Goal: Information Seeking & Learning: Learn about a topic

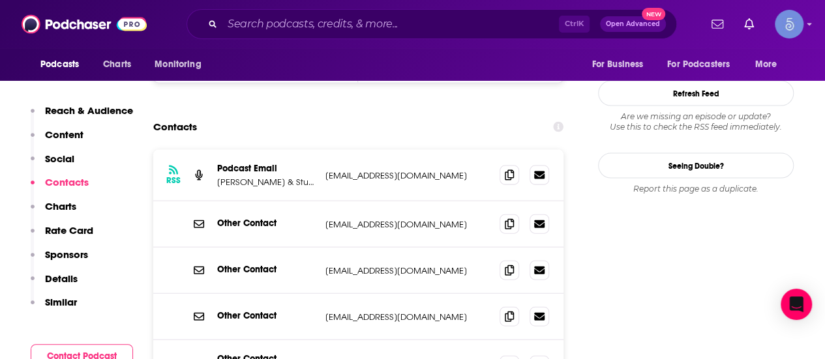
scroll to position [1345, 0]
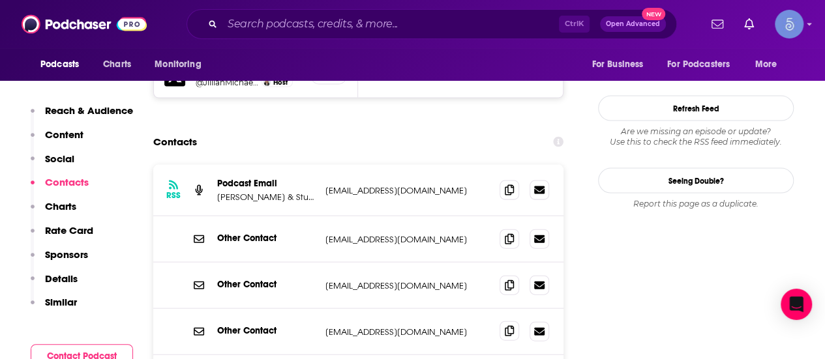
click at [510, 326] on icon at bounding box center [509, 331] width 9 height 10
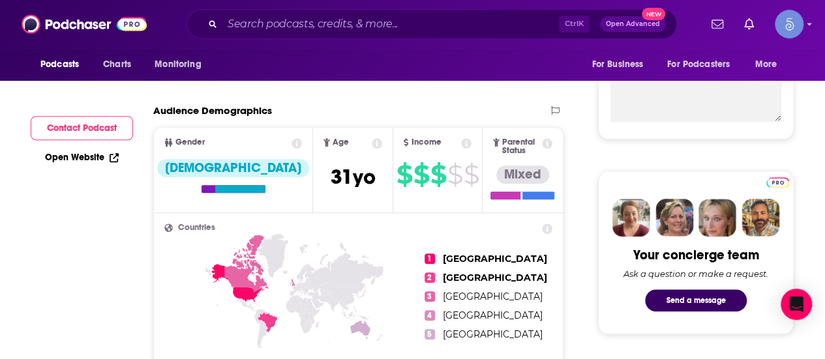
scroll to position [0, 0]
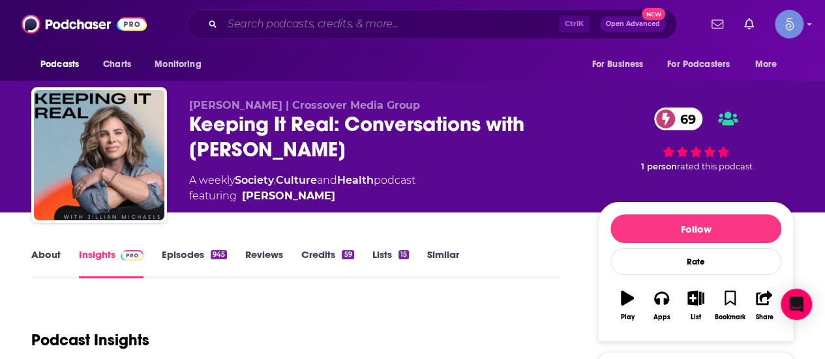
click at [300, 23] on input "Search podcasts, credits, & more..." at bounding box center [390, 24] width 336 height 21
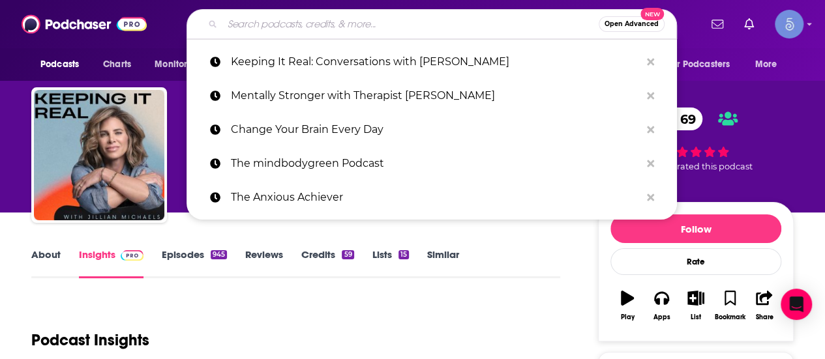
paste input "Mentally Stronger with Therapist [PERSON_NAME]"
type input "Mentally Stronger with Therapist [PERSON_NAME]"
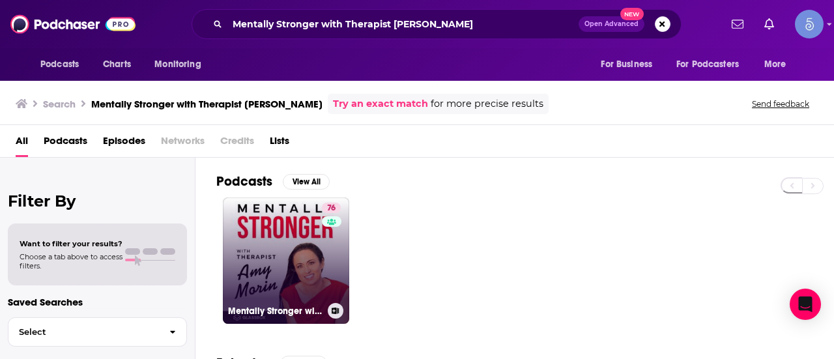
click at [262, 287] on link "76 Mentally Stronger with Therapist [PERSON_NAME]" at bounding box center [286, 261] width 126 height 126
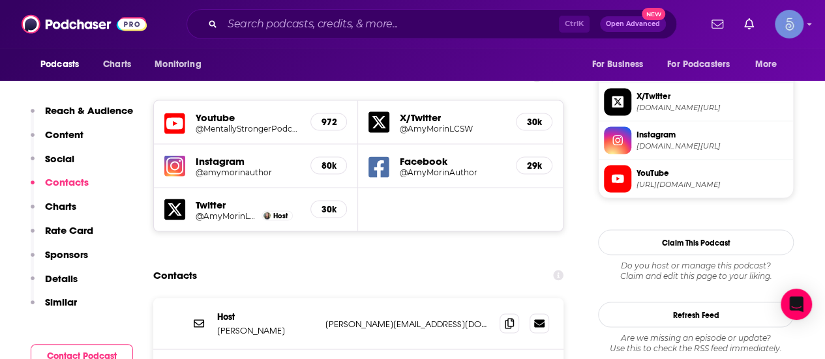
scroll to position [1205, 0]
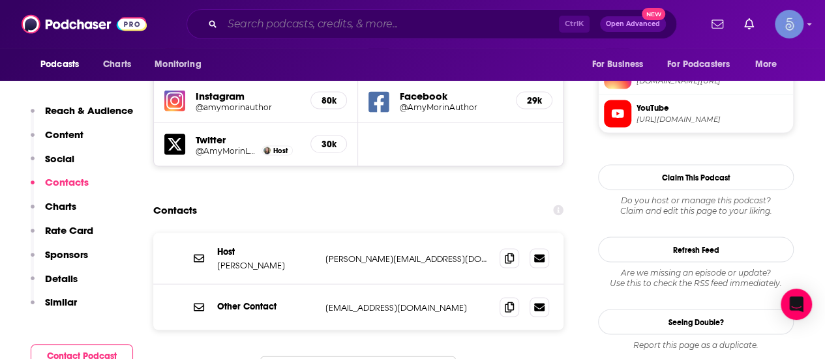
click at [316, 24] on input "Search podcasts, credits, & more..." at bounding box center [390, 24] width 336 height 21
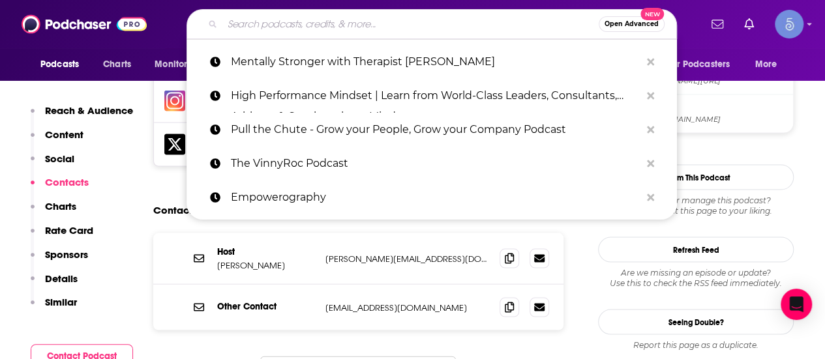
paste input "Untangle"
type input "Untangle"
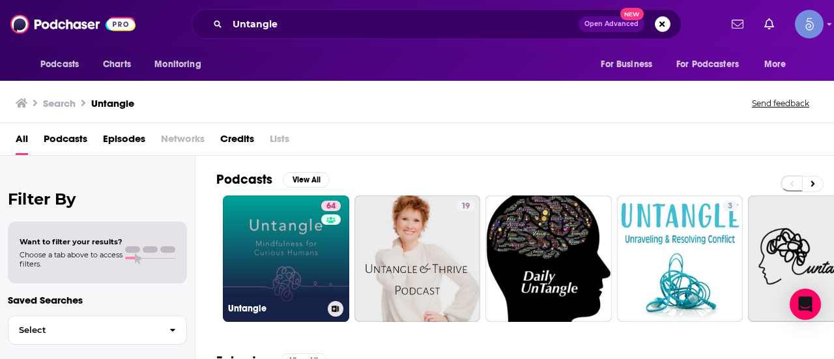
click at [265, 261] on link "64 Untangle" at bounding box center [286, 259] width 126 height 126
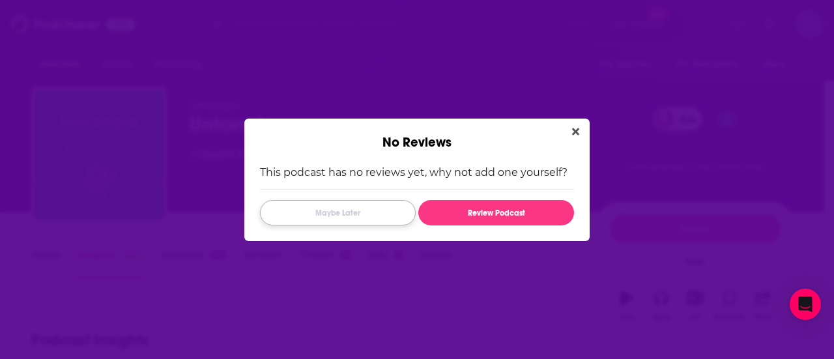
click at [382, 213] on button "Maybe Later" at bounding box center [338, 212] width 156 height 25
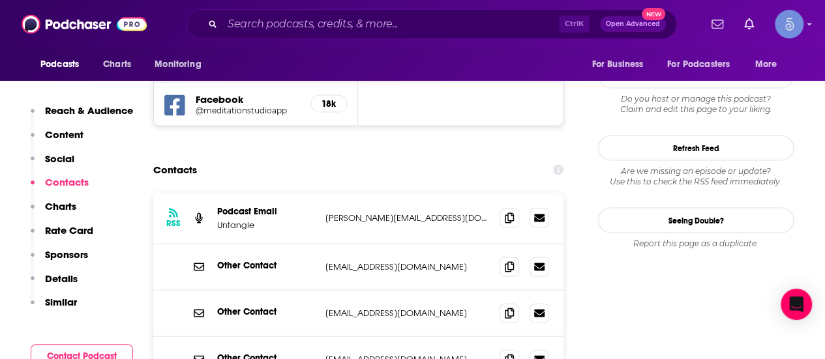
scroll to position [1283, 0]
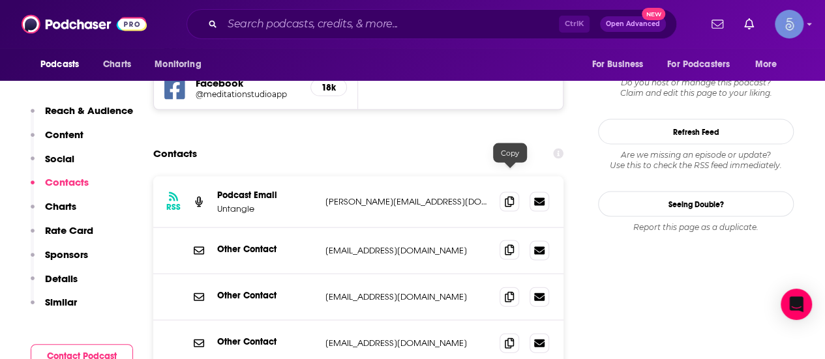
click at [509, 245] on icon at bounding box center [509, 250] width 9 height 10
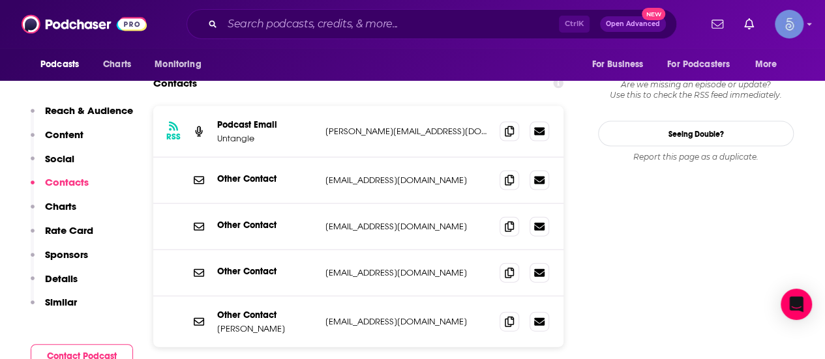
scroll to position [1353, 0]
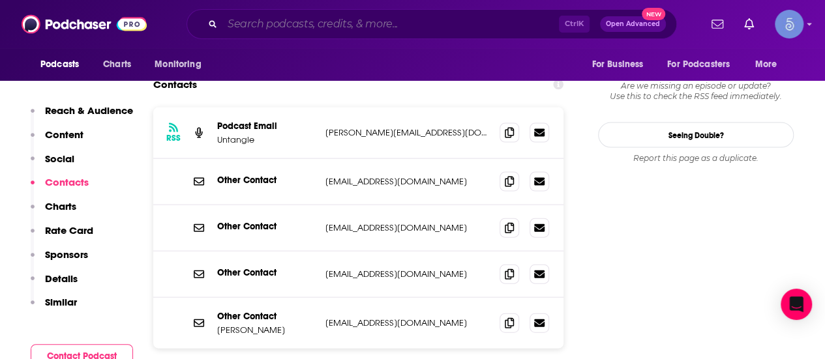
click at [253, 31] on input "Search podcasts, credits, & more..." at bounding box center [390, 24] width 336 height 21
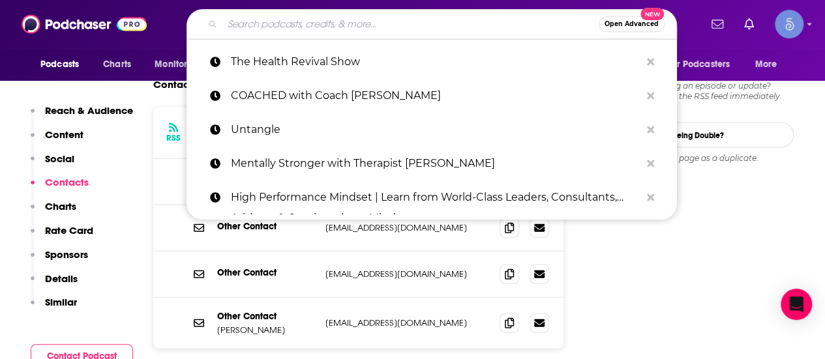
paste input "The Anxious Truth - A Panic, Anxiety, and Mental Health Podcast"
type input "The Anxious Truth - A Panic, Anxiety, and Mental Health Podcast"
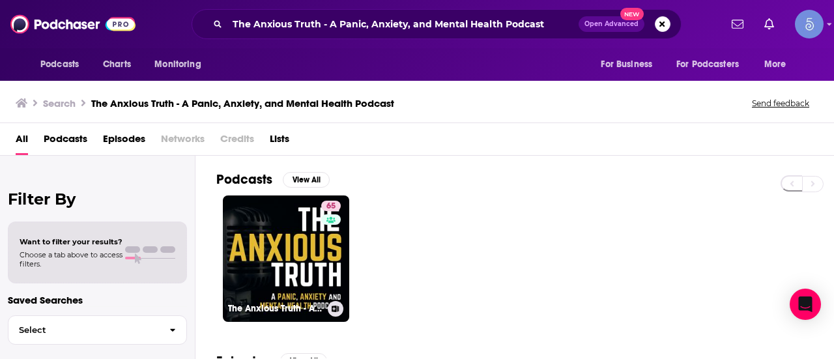
click at [387, 265] on div "65 The Anxious Truth - A Panic, Anxiety, and Mental Health Podcast" at bounding box center [525, 259] width 618 height 126
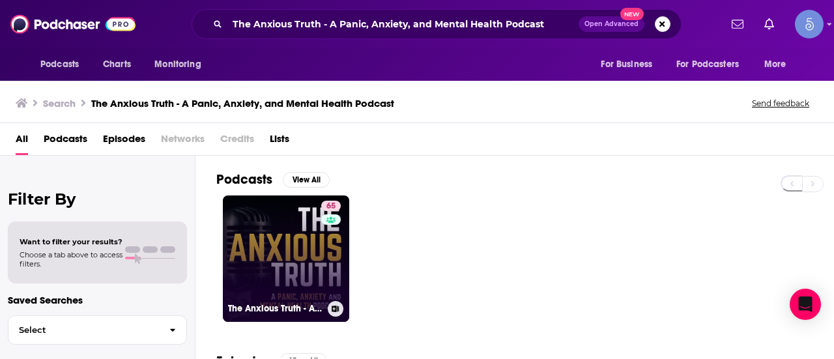
click at [283, 236] on link "65 The Anxious Truth - A Panic, Anxiety, and Mental Health Podcast" at bounding box center [286, 259] width 126 height 126
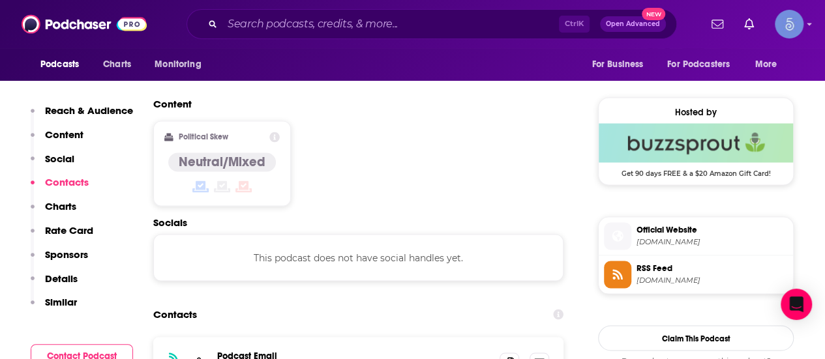
scroll to position [1087, 0]
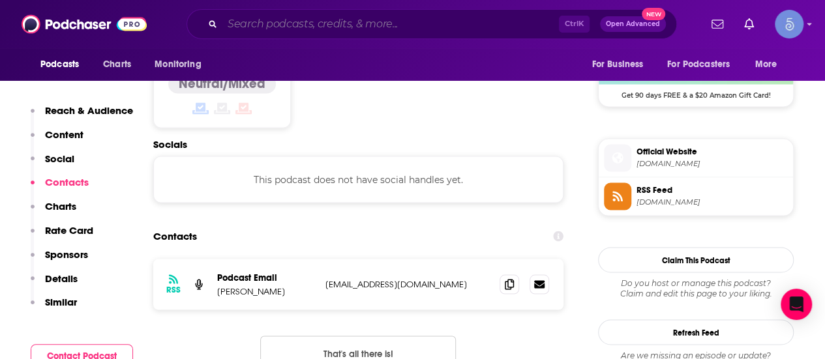
click at [309, 18] on input "Search podcasts, credits, & more..." at bounding box center [390, 24] width 336 height 21
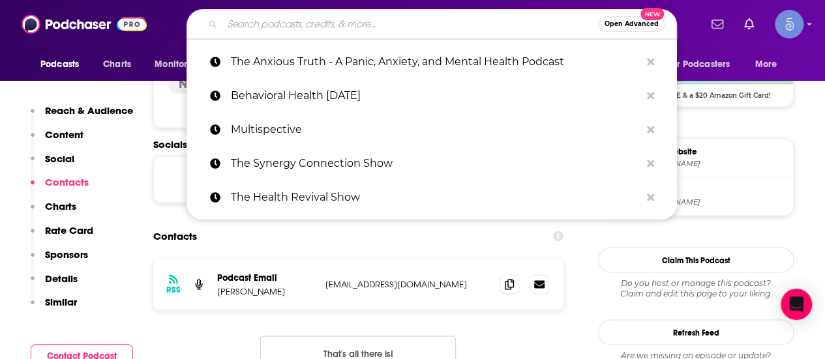
paste input "The [PERSON_NAME] Show"
type input "The [PERSON_NAME] Show"
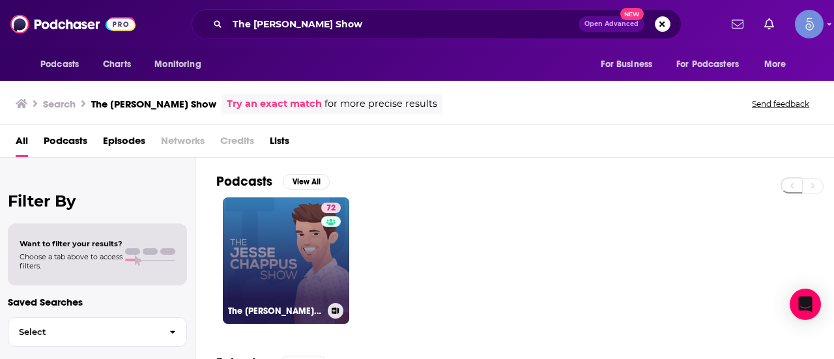
click at [256, 300] on link "72 The [PERSON_NAME] Show" at bounding box center [286, 261] width 126 height 126
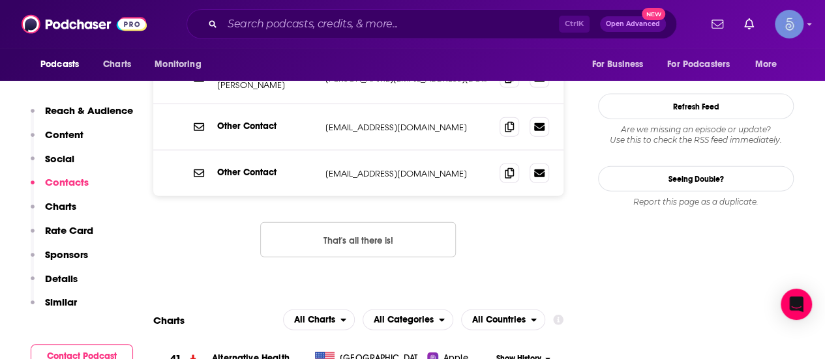
scroll to position [1201, 0]
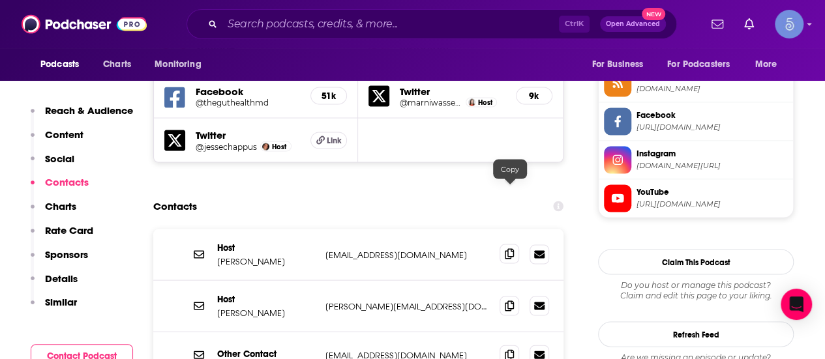
click at [505, 244] on span at bounding box center [509, 254] width 20 height 20
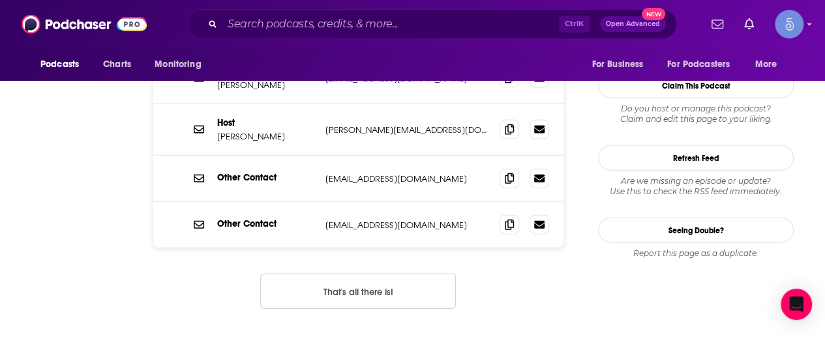
scroll to position [0, 0]
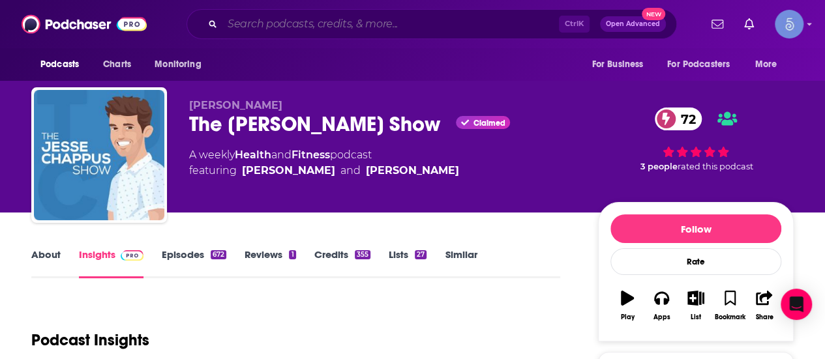
click at [317, 28] on input "Search podcasts, credits, & more..." at bounding box center [390, 24] width 336 height 21
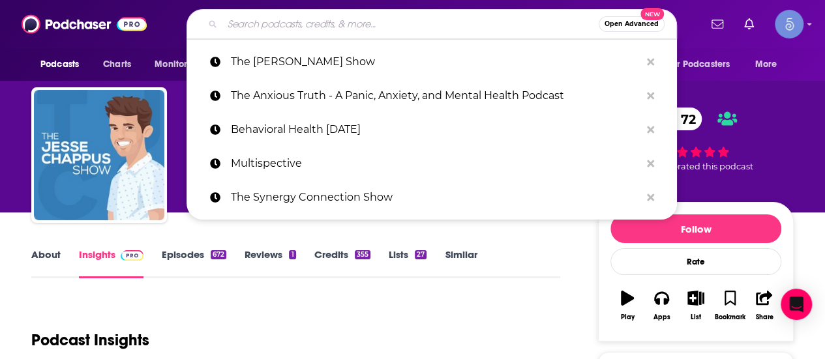
paste input "The Mindset Babe"
type input "The Mindset Babe"
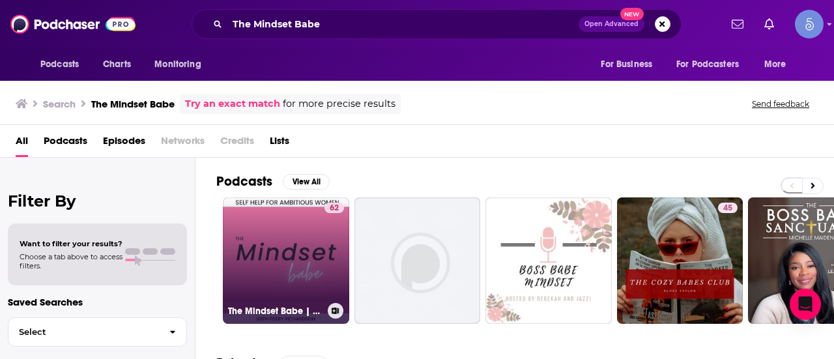
click at [297, 259] on link "62 The Mindset Babe | Self-Love, Confidence, Motivation, Mental Health, & [MEDI…" at bounding box center [286, 261] width 126 height 126
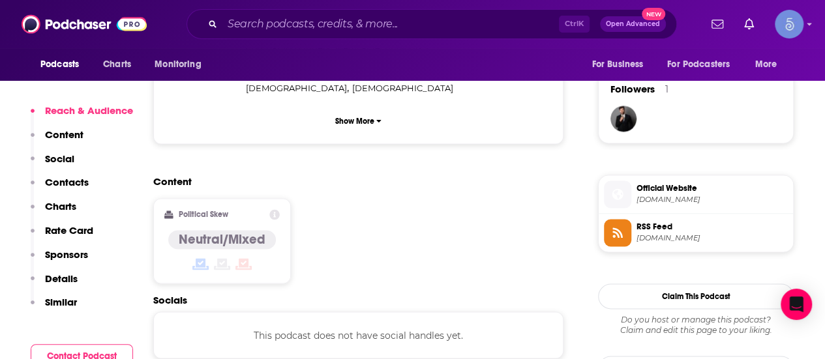
scroll to position [1167, 0]
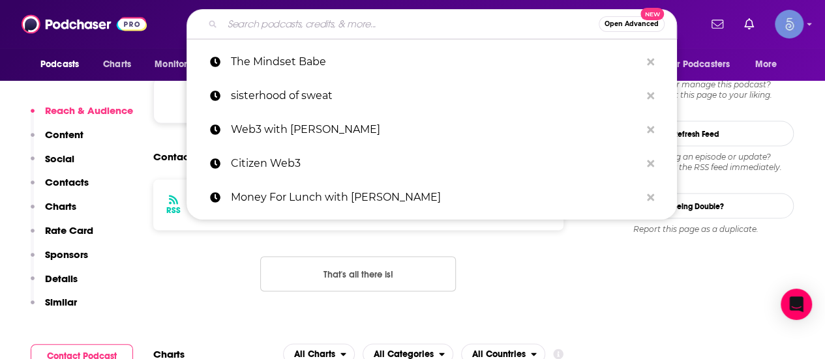
click at [317, 18] on input "Search podcasts, credits, & more..." at bounding box center [410, 24] width 376 height 21
paste input "Conversations with [PERSON_NAME]"
type input "Conversations with [PERSON_NAME]"
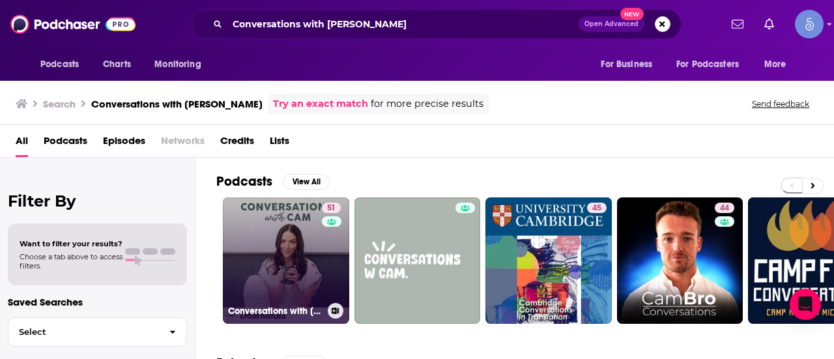
click at [287, 214] on link "51 Conversations with [PERSON_NAME]" at bounding box center [286, 261] width 126 height 126
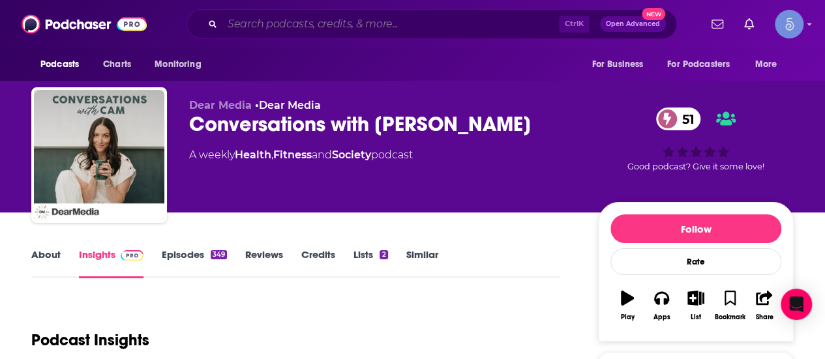
click at [310, 26] on input "Search podcasts, credits, & more..." at bounding box center [390, 24] width 336 height 21
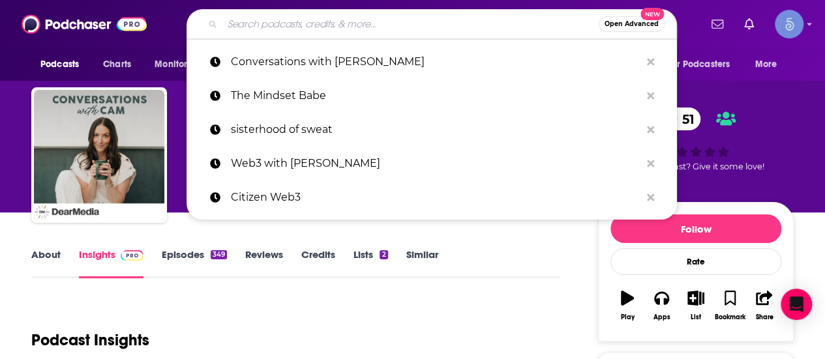
paste input "The Trauma Therapist"
type input "The Trauma Therapist"
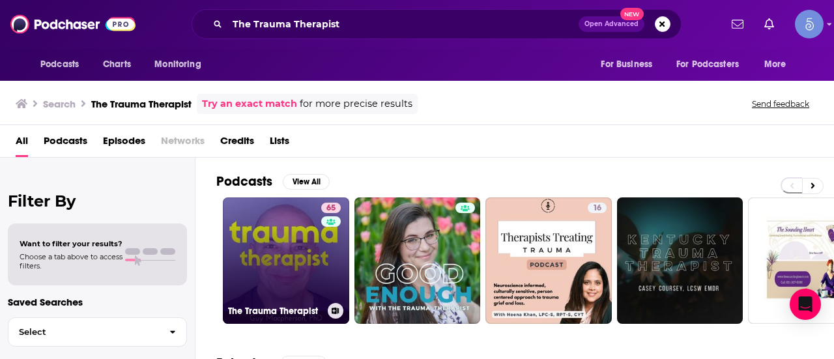
click at [278, 246] on link "65 The Trauma Therapist" at bounding box center [286, 261] width 126 height 126
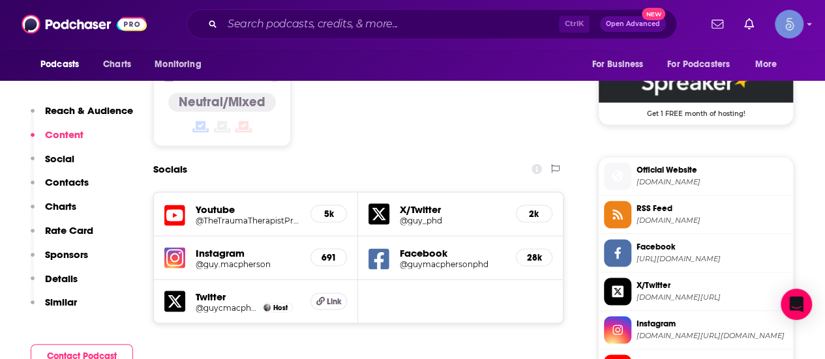
scroll to position [86, 0]
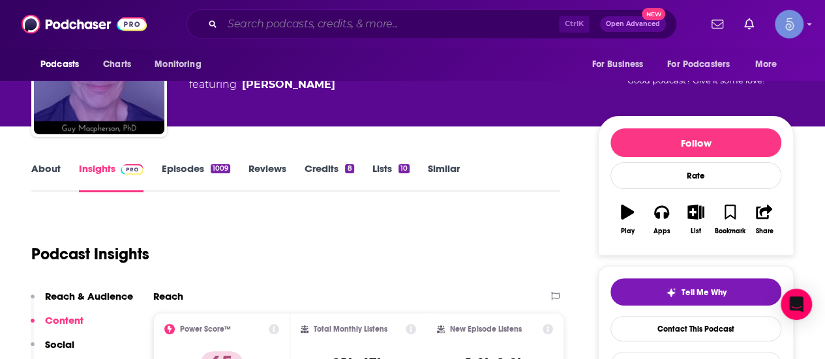
click at [315, 22] on input "Search podcasts, credits, & more..." at bounding box center [390, 24] width 336 height 21
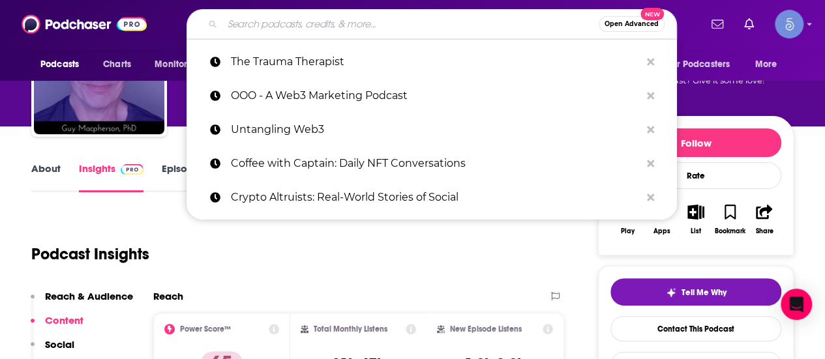
paste input "Depresh Mode with [PERSON_NAME]"
type input "Depresh Mode with [PERSON_NAME]"
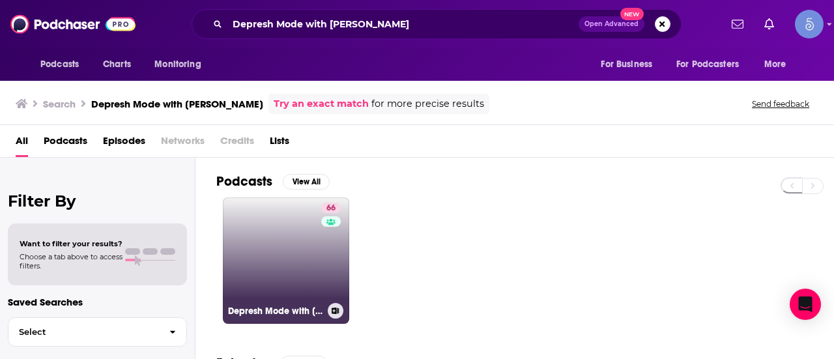
click at [257, 281] on link "66 Depresh Mode with [PERSON_NAME]" at bounding box center [286, 261] width 126 height 126
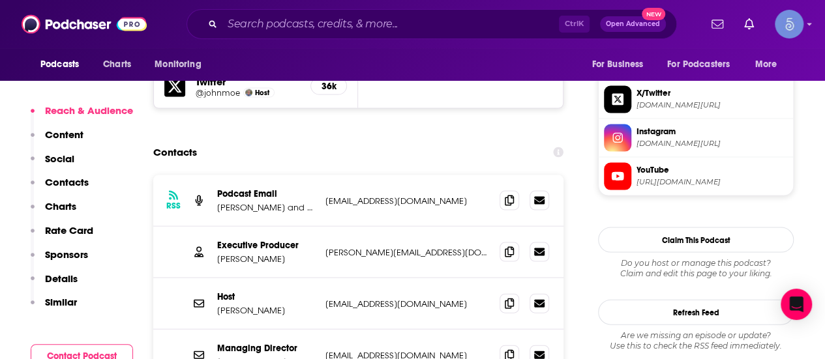
scroll to position [1346, 0]
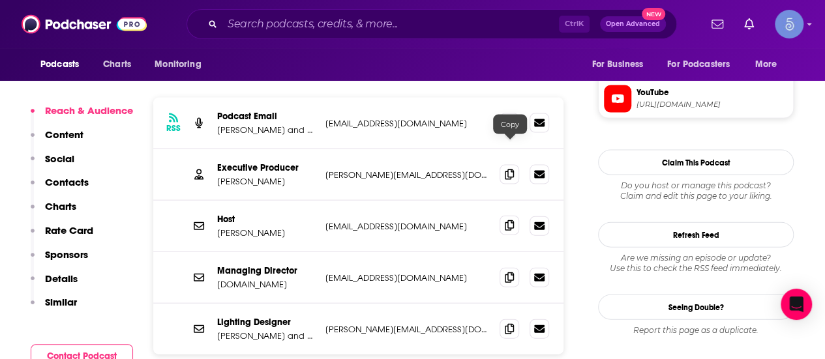
click at [507, 220] on icon at bounding box center [509, 225] width 9 height 10
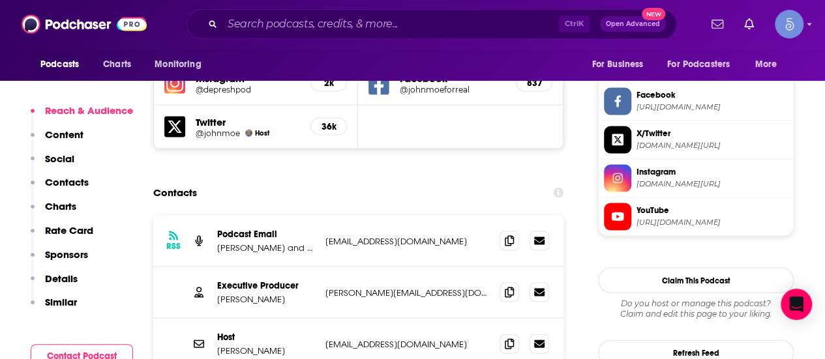
scroll to position [1218, 0]
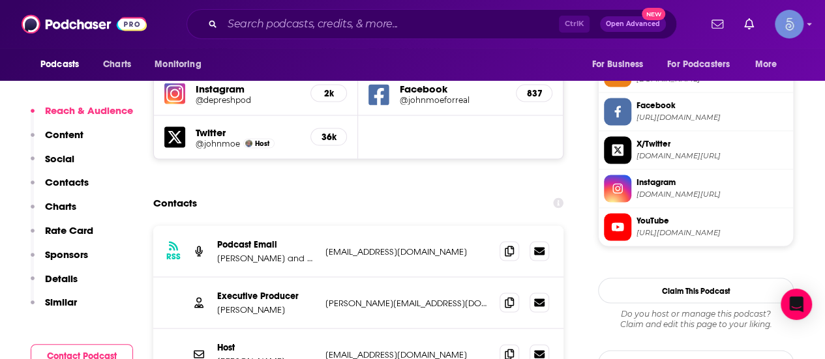
click at [497, 277] on div "Executive Producer [PERSON_NAME] [PERSON_NAME][EMAIL_ADDRESS][DOMAIN_NAME] [PER…" at bounding box center [358, 302] width 410 height 51
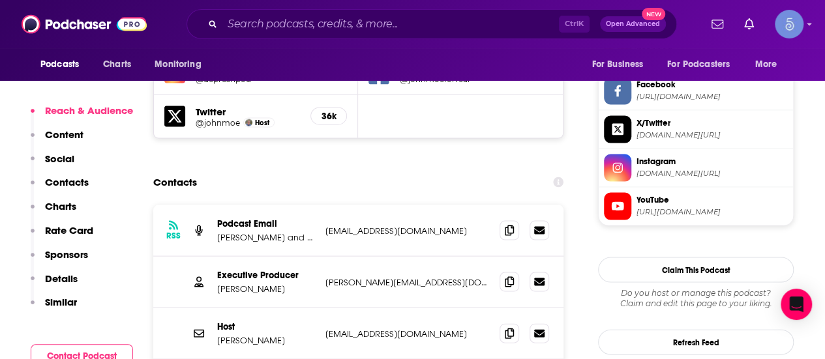
scroll to position [1270, 0]
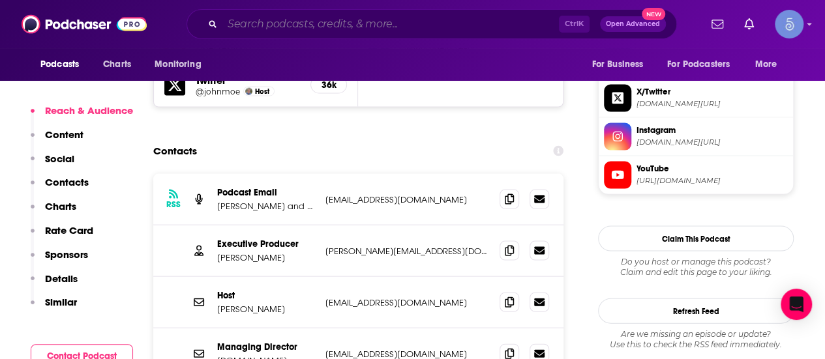
click at [338, 22] on input "Search podcasts, credits, & more..." at bounding box center [390, 24] width 336 height 21
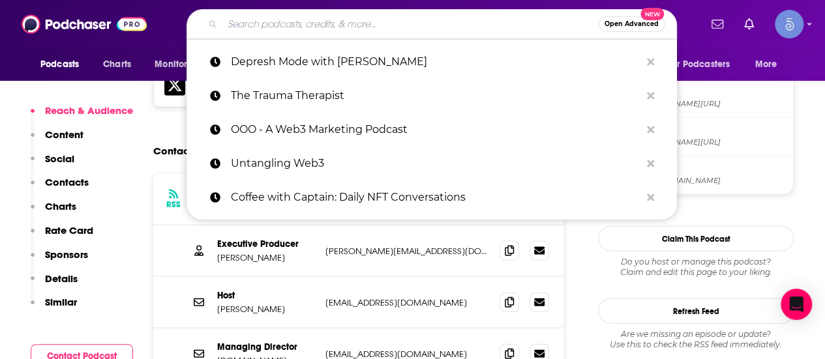
paste input "Your Anxiety Toolkit - Practical Skills for Anxiety, Panic & [MEDICAL_DATA]"
type input "Your Anxiety Toolkit - Practical Skills for Anxiety, Panic & [MEDICAL_DATA]"
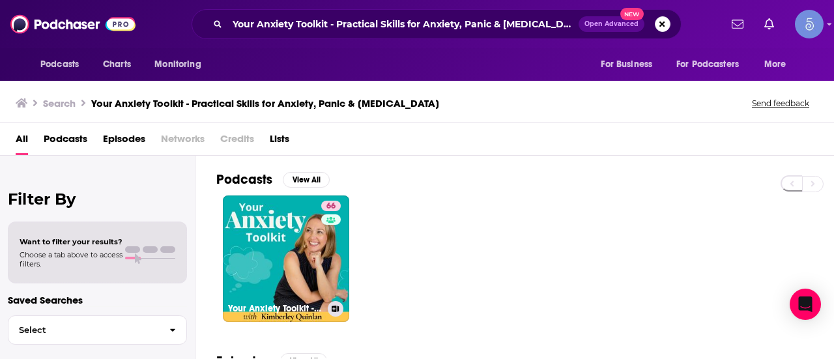
drag, startPoint x: 289, startPoint y: 250, endPoint x: 834, endPoint y: 125, distance: 559.0
click at [289, 250] on link "66 Your Anxiety Toolkit - Practical Skills for Anxiety, Panic & [MEDICAL_DATA]" at bounding box center [286, 259] width 126 height 126
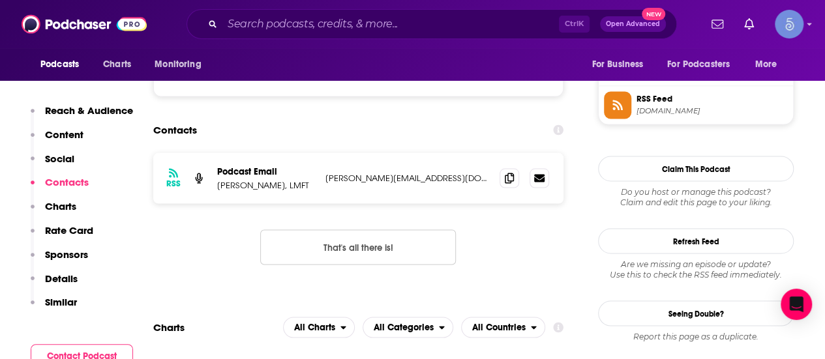
scroll to position [1193, 0]
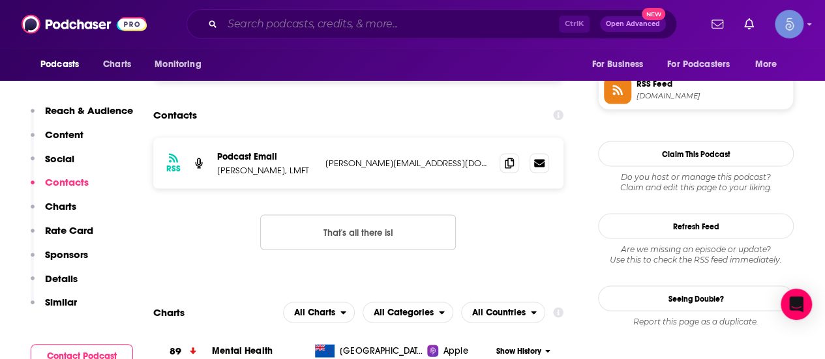
click at [339, 27] on input "Search podcasts, credits, & more..." at bounding box center [390, 24] width 336 height 21
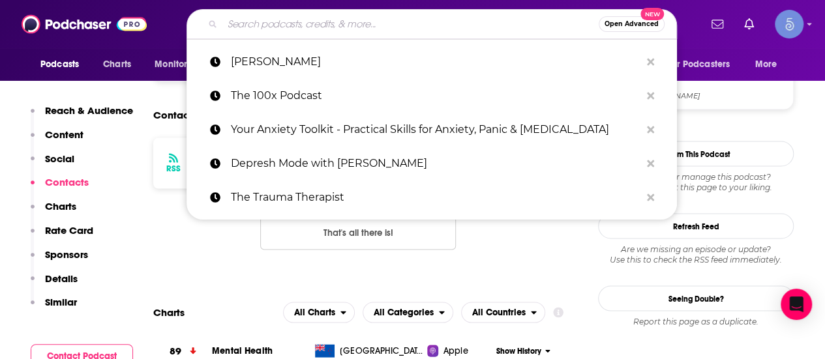
paste input "Inside Mental Health"
type input "Inside Mental Health"
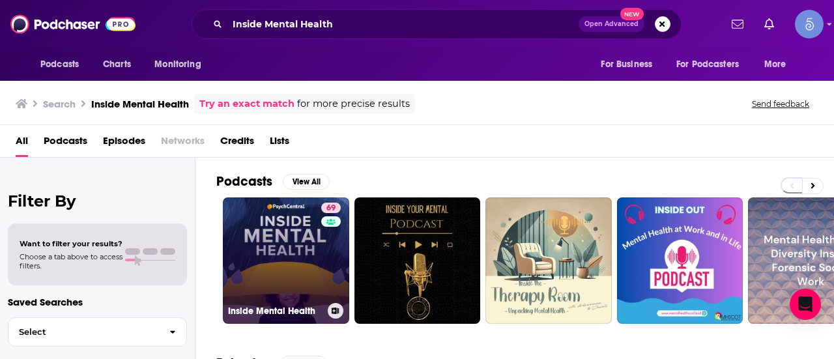
click at [255, 256] on link "69 Inside Mental Health" at bounding box center [286, 261] width 126 height 126
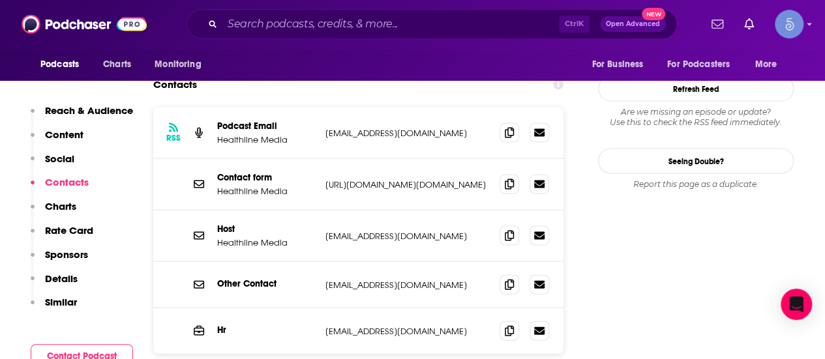
scroll to position [1210, 0]
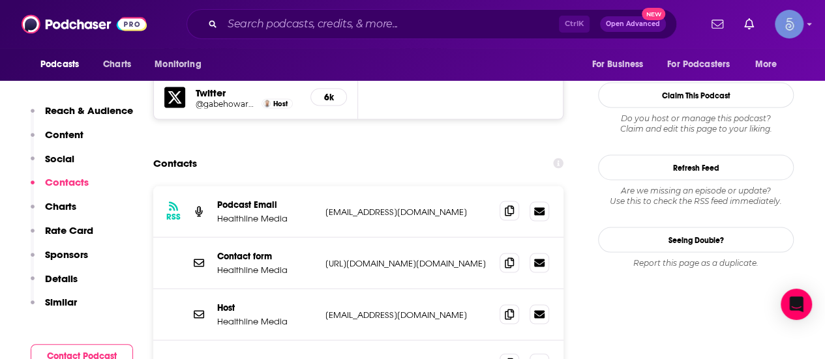
click at [512, 205] on icon at bounding box center [509, 210] width 9 height 10
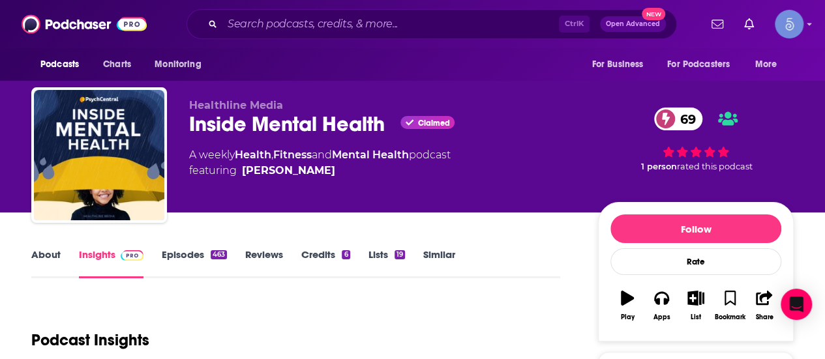
scroll to position [89, 0]
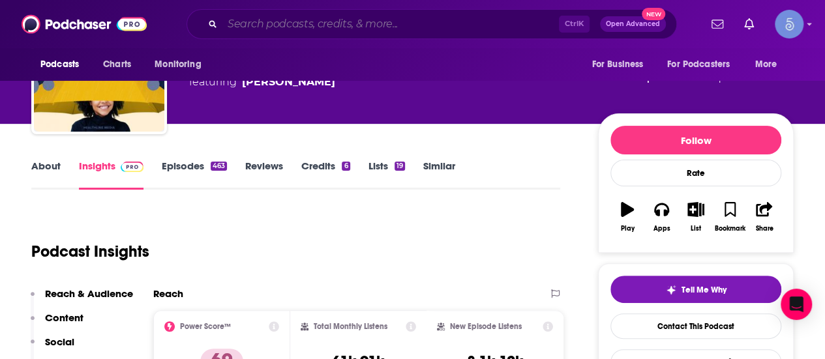
click at [276, 26] on input "Search podcasts, credits, & more..." at bounding box center [390, 24] width 336 height 21
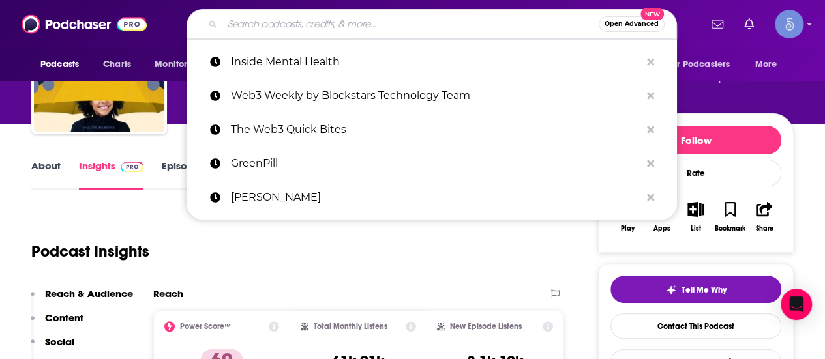
paste input "Real Health with [PERSON_NAME]"
type input "Real Health with [PERSON_NAME]"
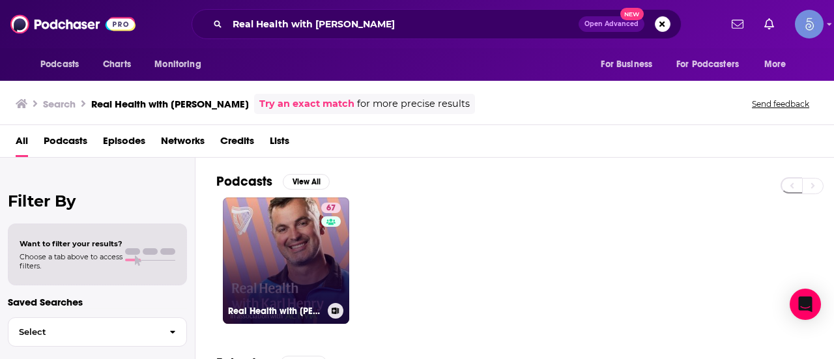
click at [295, 257] on link "67 Real Health with [PERSON_NAME]" at bounding box center [286, 261] width 126 height 126
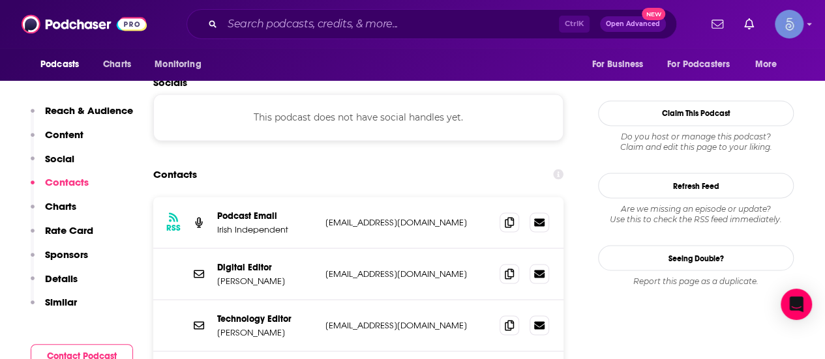
scroll to position [1163, 0]
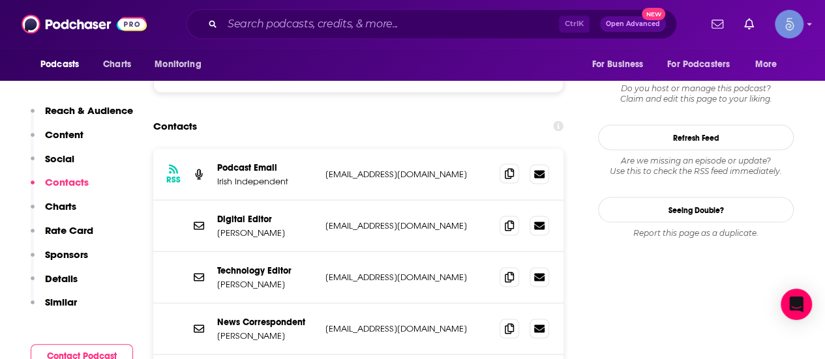
click at [506, 164] on span at bounding box center [509, 174] width 20 height 20
click at [513, 318] on span at bounding box center [509, 328] width 20 height 20
click at [297, 24] on input "Search podcasts, credits, & more..." at bounding box center [390, 24] width 336 height 21
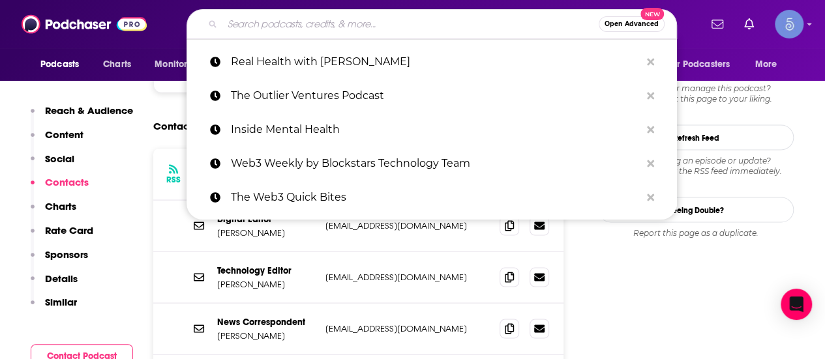
paste input "Ask [PERSON_NAME] Anything"
type input "Ask [PERSON_NAME] Anything"
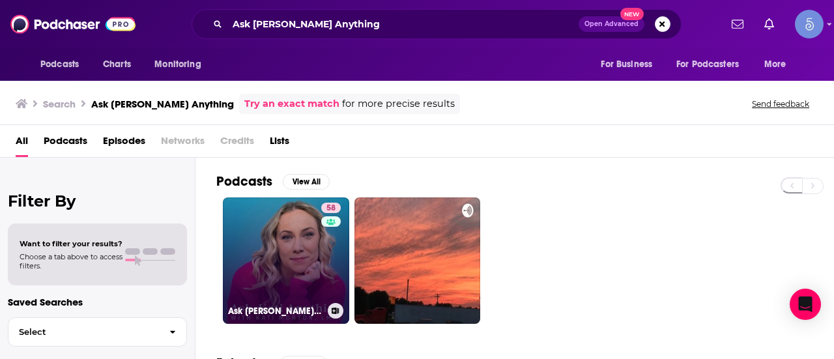
click at [274, 271] on link "58 Ask [PERSON_NAME] Anything" at bounding box center [286, 261] width 126 height 126
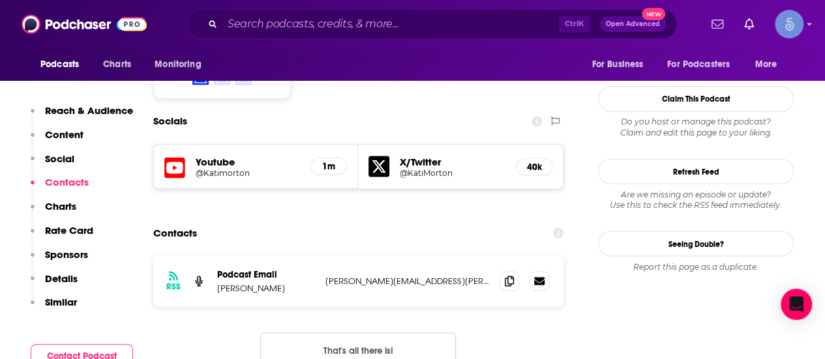
scroll to position [1111, 0]
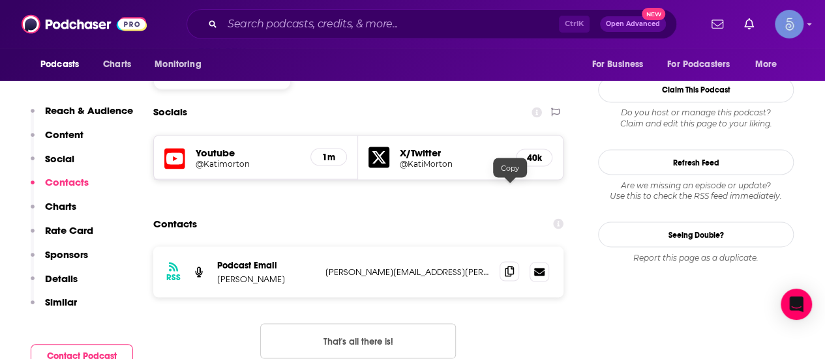
click at [510, 266] on icon at bounding box center [509, 271] width 9 height 10
click at [312, 27] on input "Search podcasts, credits, & more..." at bounding box center [390, 24] width 336 height 21
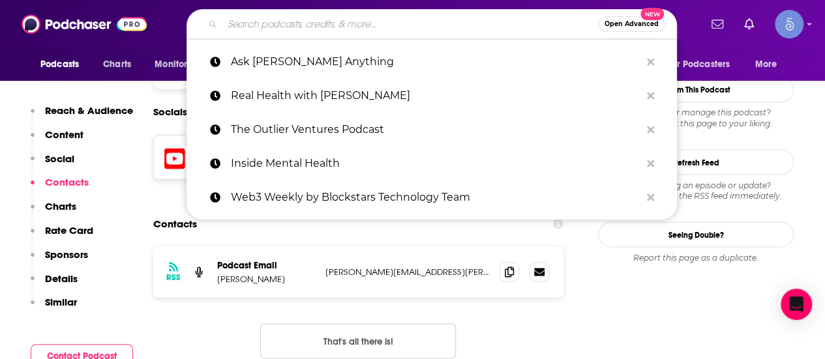
paste input "Health Report - Full program podcast"
type input "Health Report - Full program podcast"
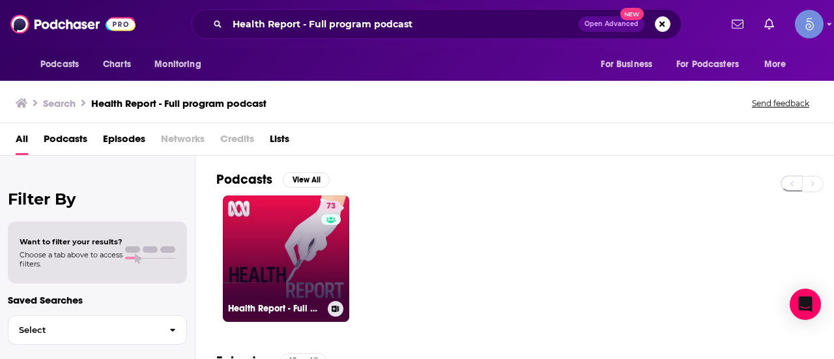
click at [278, 218] on link "73 Health Report - Full program podcast" at bounding box center [286, 259] width 126 height 126
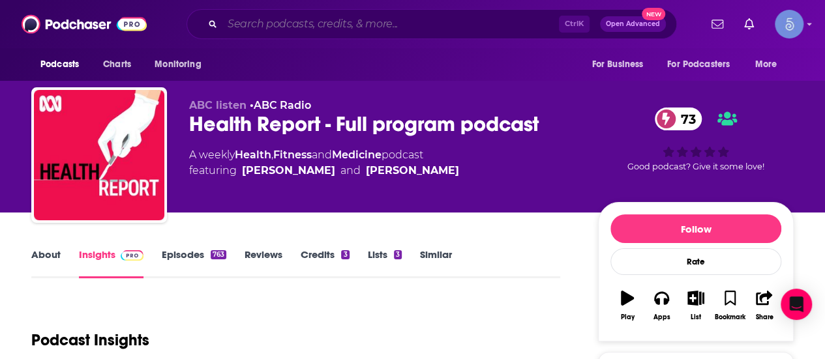
click at [320, 25] on input "Search podcasts, credits, & more..." at bounding box center [390, 24] width 336 height 21
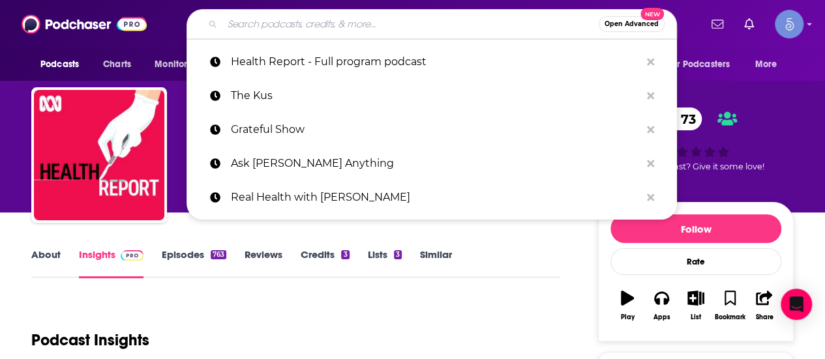
paste input "The SelfWork Podcast"
type input "The SelfWork Podcast"
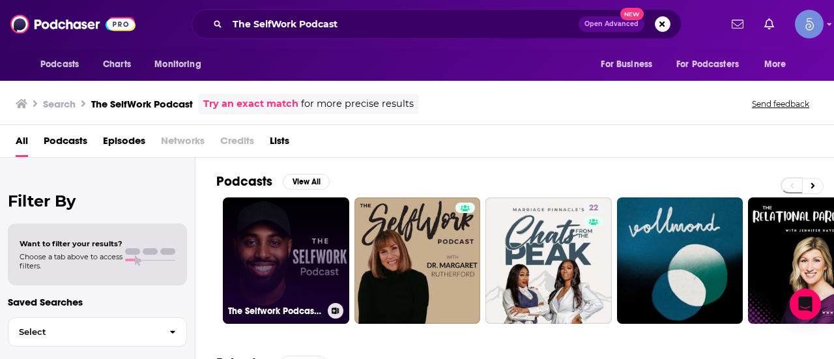
click at [304, 248] on link "The Selfwork Podcast With [PERSON_NAME]" at bounding box center [286, 261] width 126 height 126
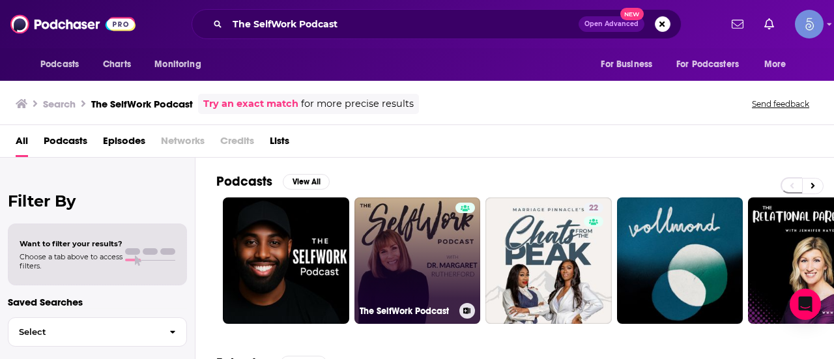
click at [365, 238] on link "The SelfWork Podcast" at bounding box center [418, 261] width 126 height 126
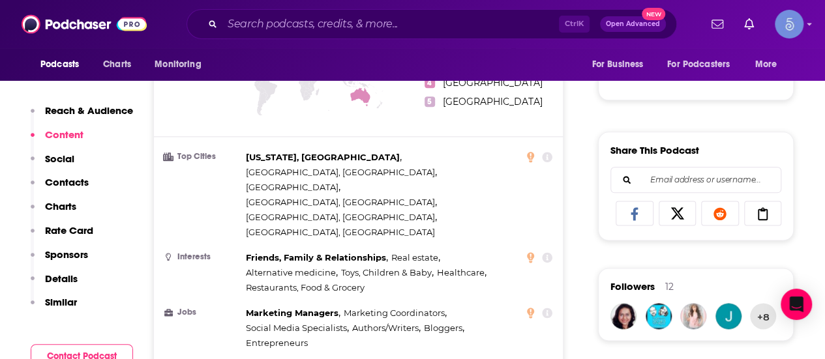
scroll to position [1279, 0]
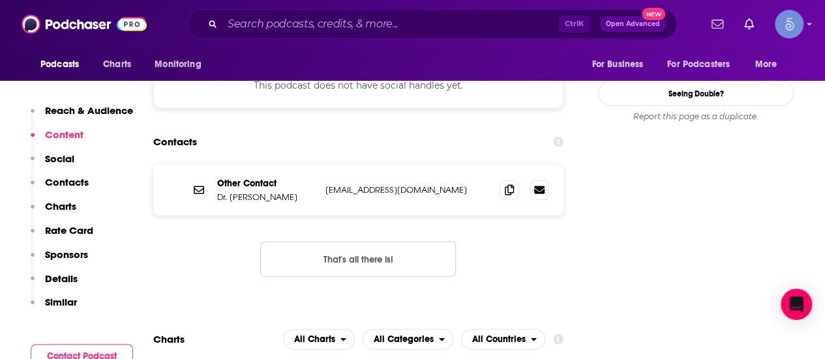
click at [295, 34] on div "Ctrl K Open Advanced New" at bounding box center [431, 24] width 490 height 30
click at [292, 31] on input "Search podcasts, credits, & more..." at bounding box center [390, 24] width 336 height 21
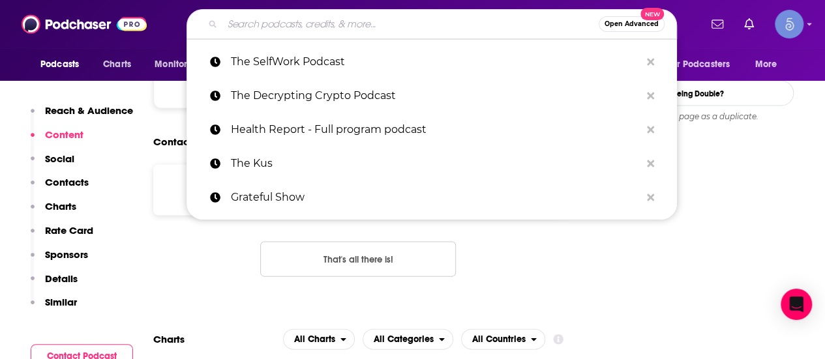
paste input "Health Matters"
type input "Health Matters"
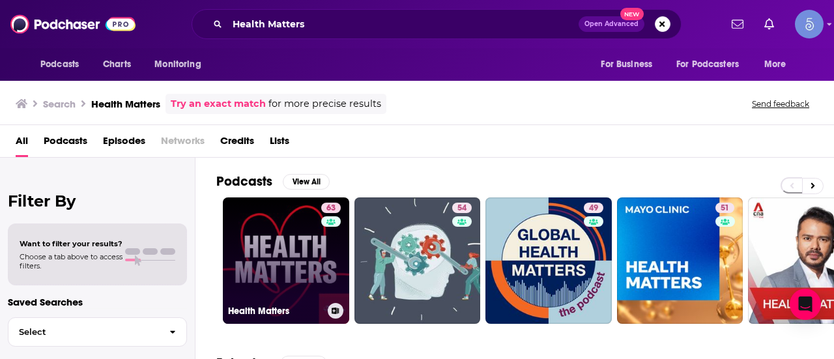
click at [283, 253] on link "63 Health Matters" at bounding box center [286, 261] width 126 height 126
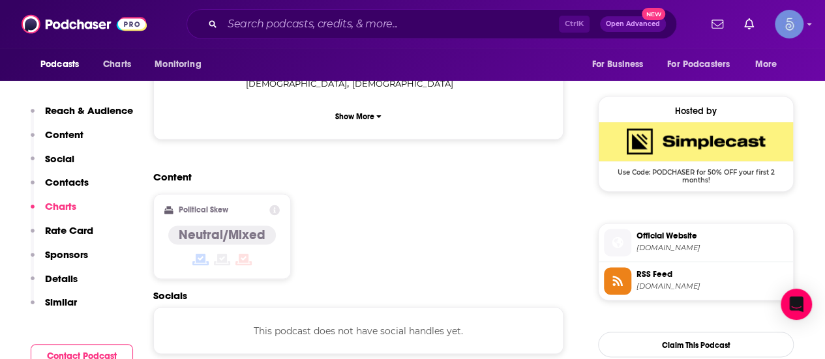
scroll to position [1150, 0]
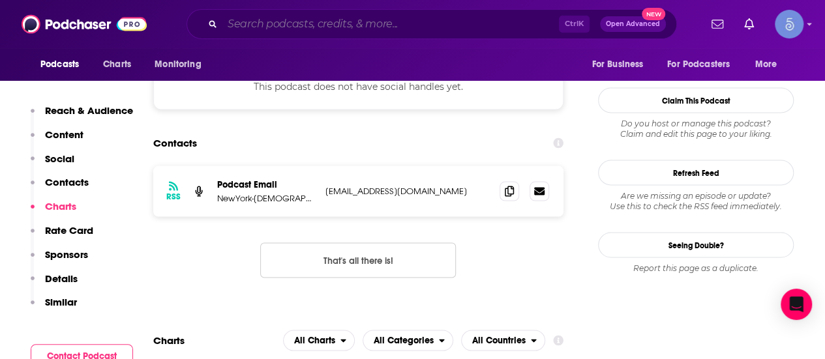
click at [302, 23] on input "Search podcasts, credits, & more..." at bounding box center [390, 24] width 336 height 21
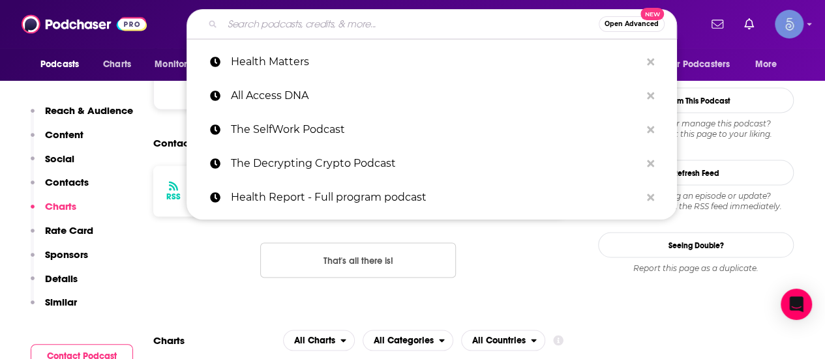
paste input "Let's Talk About Mental Health"
type input "Let's Talk About Mental Health"
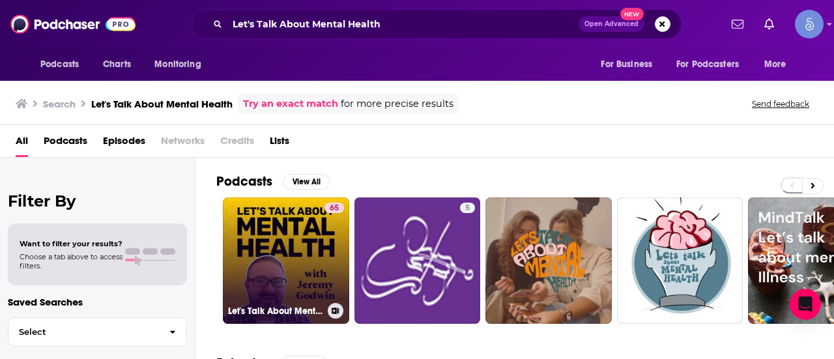
click at [255, 272] on link "65 Let's Talk About Mental Health" at bounding box center [286, 261] width 126 height 126
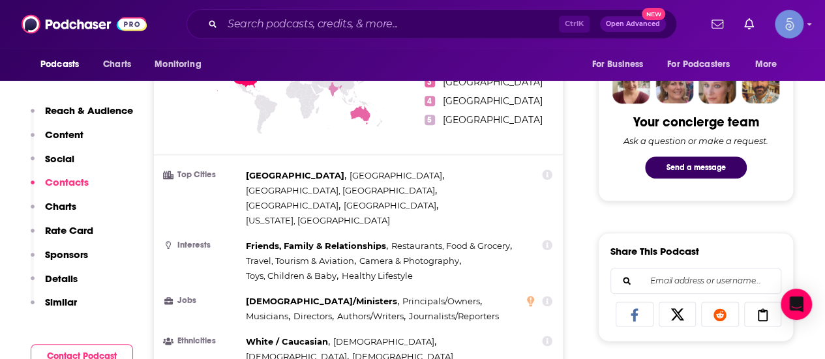
scroll to position [1139, 0]
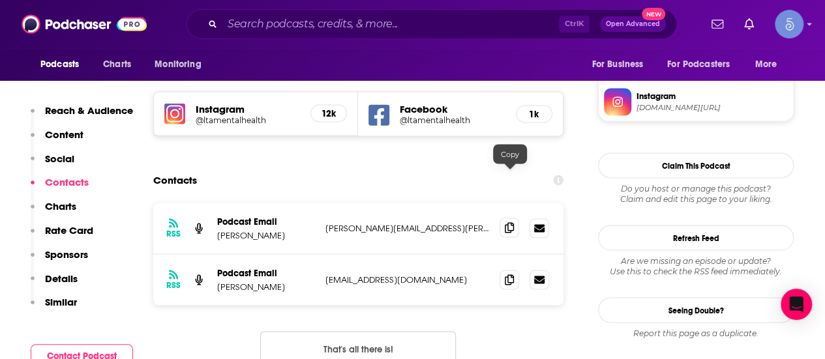
click at [508, 222] on icon at bounding box center [509, 227] width 9 height 10
click at [506, 269] on span at bounding box center [509, 279] width 20 height 20
click at [285, 20] on input "Search podcasts, credits, & more..." at bounding box center [390, 24] width 336 height 21
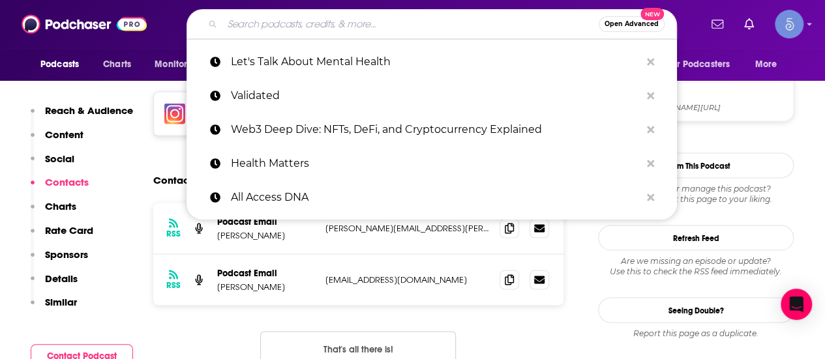
paste input "Better! with Dr. [PERSON_NAME]"
type input "Better! with Dr. [PERSON_NAME]"
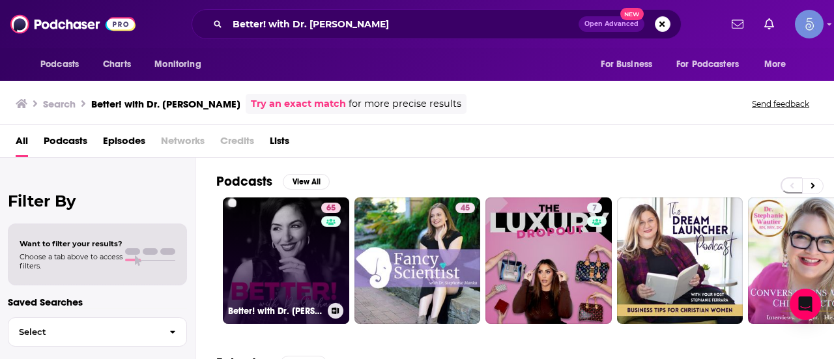
click at [295, 246] on link "65 Better! with Dr. [PERSON_NAME]" at bounding box center [286, 261] width 126 height 126
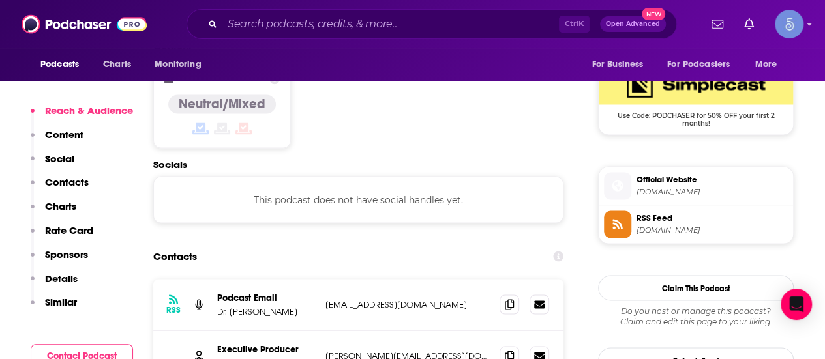
scroll to position [1175, 0]
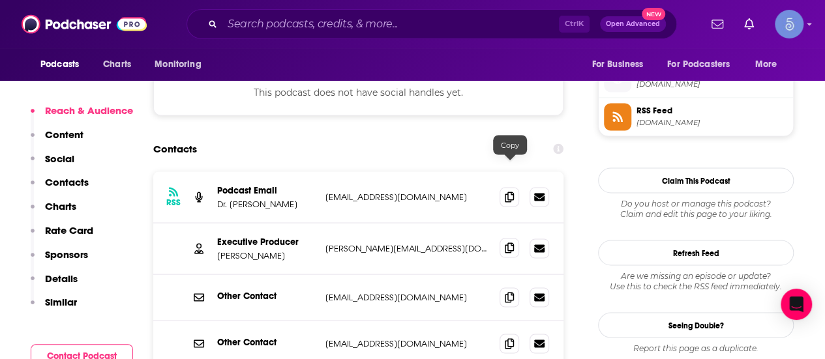
click at [509, 238] on span at bounding box center [509, 248] width 20 height 20
click at [510, 242] on icon at bounding box center [509, 247] width 9 height 10
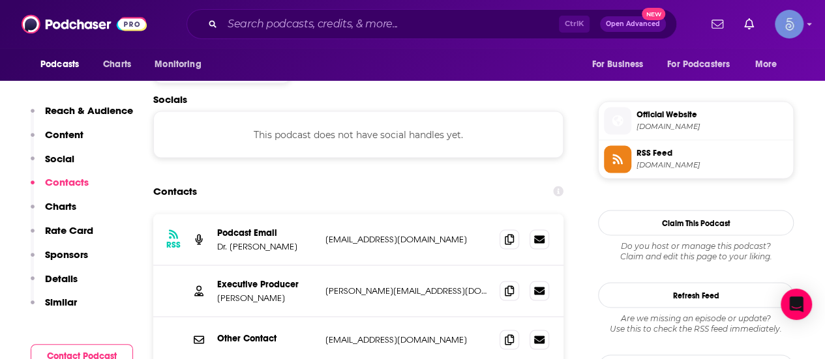
scroll to position [1160, 0]
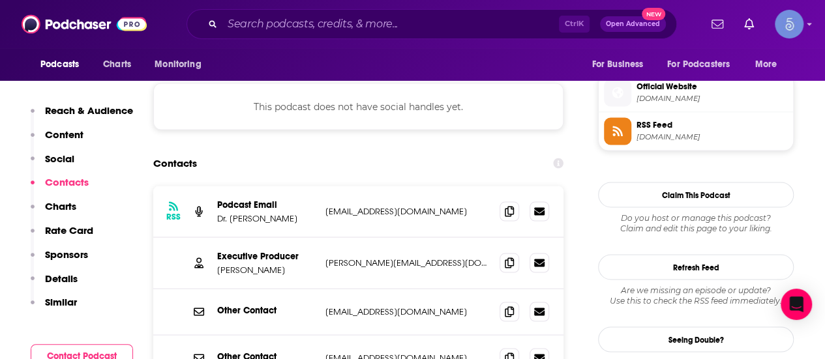
click at [252, 36] on div "Ctrl K Open Advanced New" at bounding box center [431, 24] width 490 height 30
click at [246, 30] on input "Search podcasts, credits, & more..." at bounding box center [390, 24] width 336 height 21
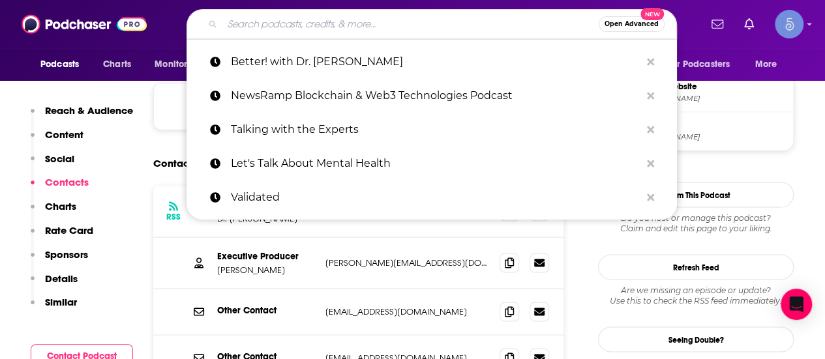
type input "v"
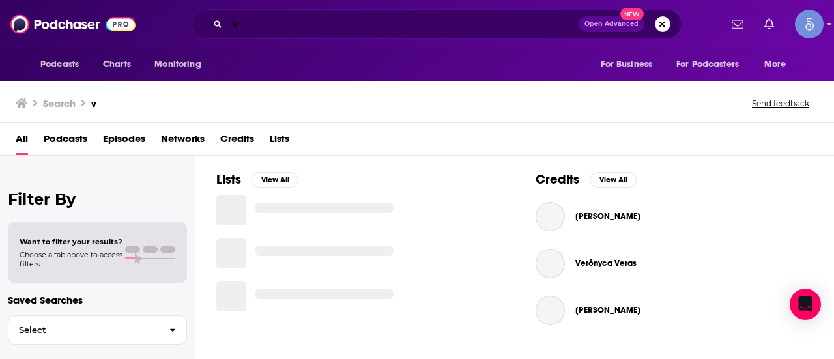
click at [246, 30] on input "v" at bounding box center [402, 24] width 351 height 21
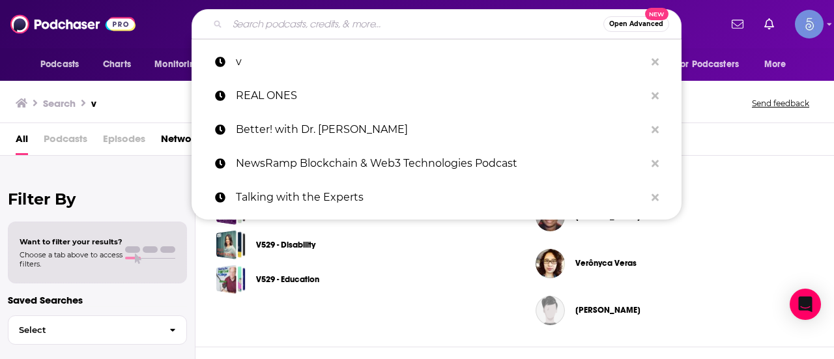
paste input "BJJ Mental Models"
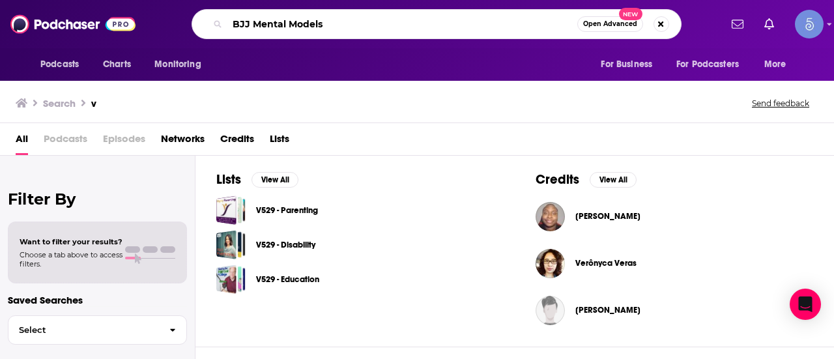
type input "BJJ Mental Models"
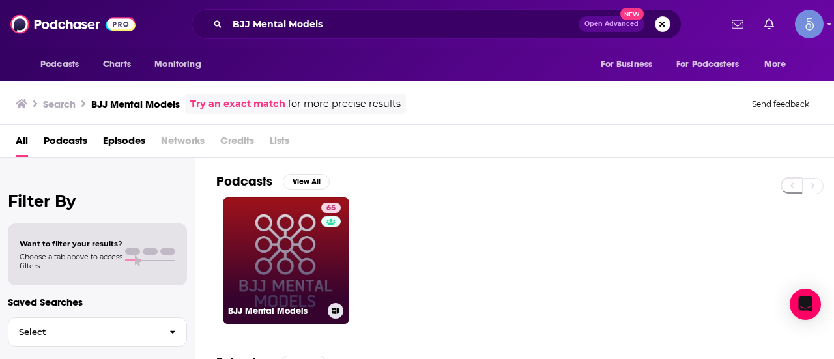
click at [257, 279] on link "65 BJJ Mental Models" at bounding box center [286, 261] width 126 height 126
